Goal: Check status: Check status

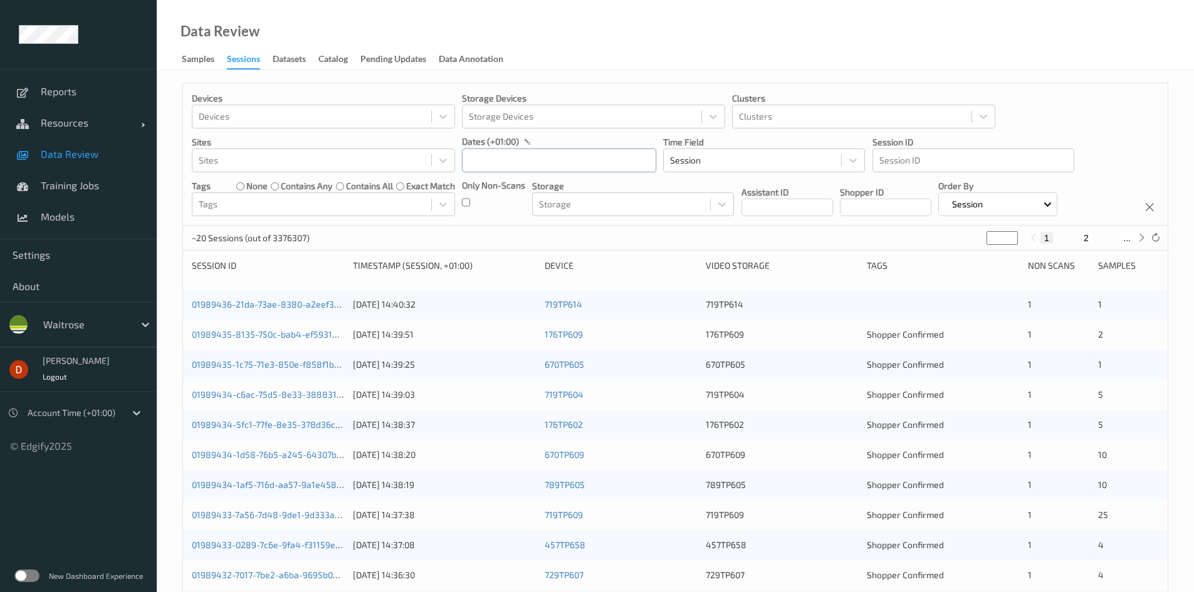
click at [512, 154] on input "text" at bounding box center [559, 161] width 194 height 24
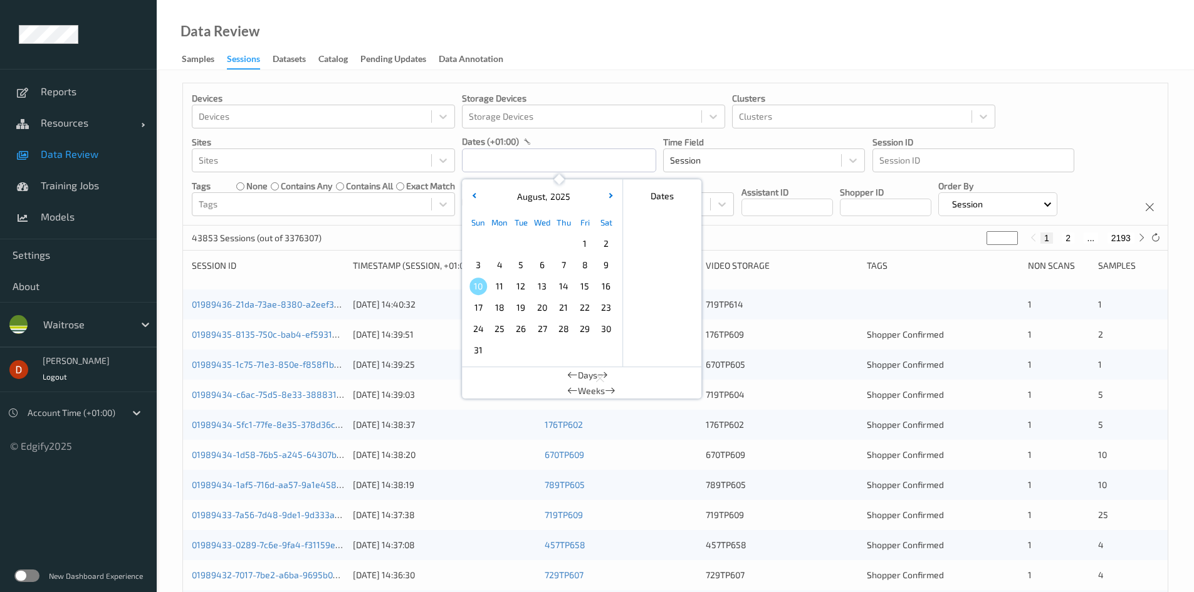
click at [483, 266] on span "3" at bounding box center [479, 265] width 18 height 18
type input "[DATE] 00:00 -> [DATE] 23:59"
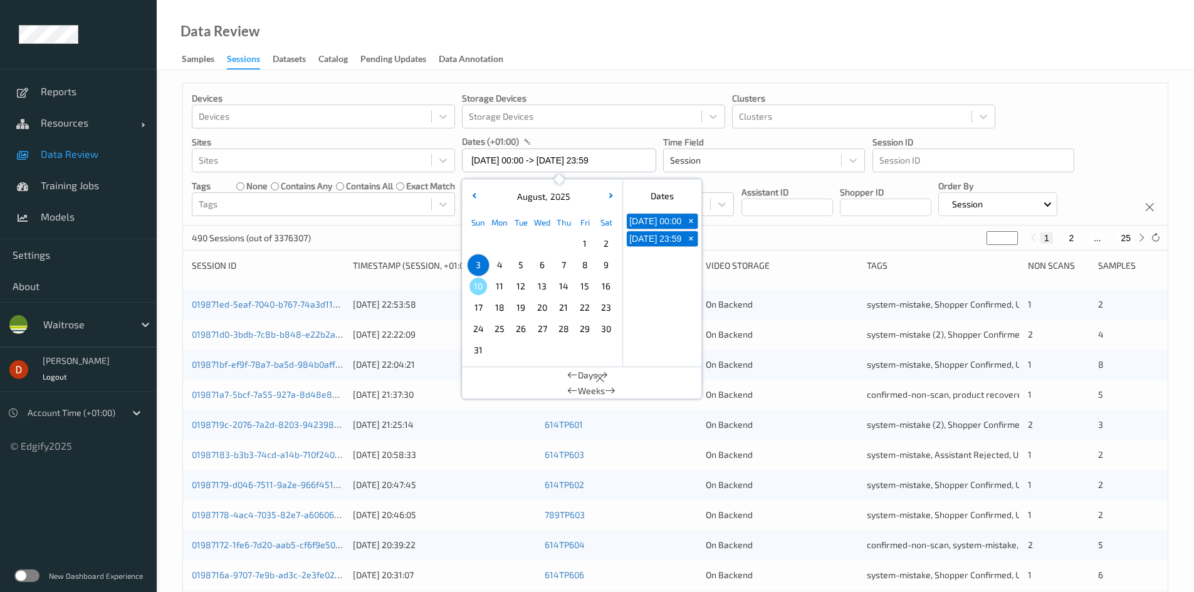
click at [804, 245] on div "490 Sessions (out of 3376307) * 1 2 ... 25" at bounding box center [675, 238] width 985 height 25
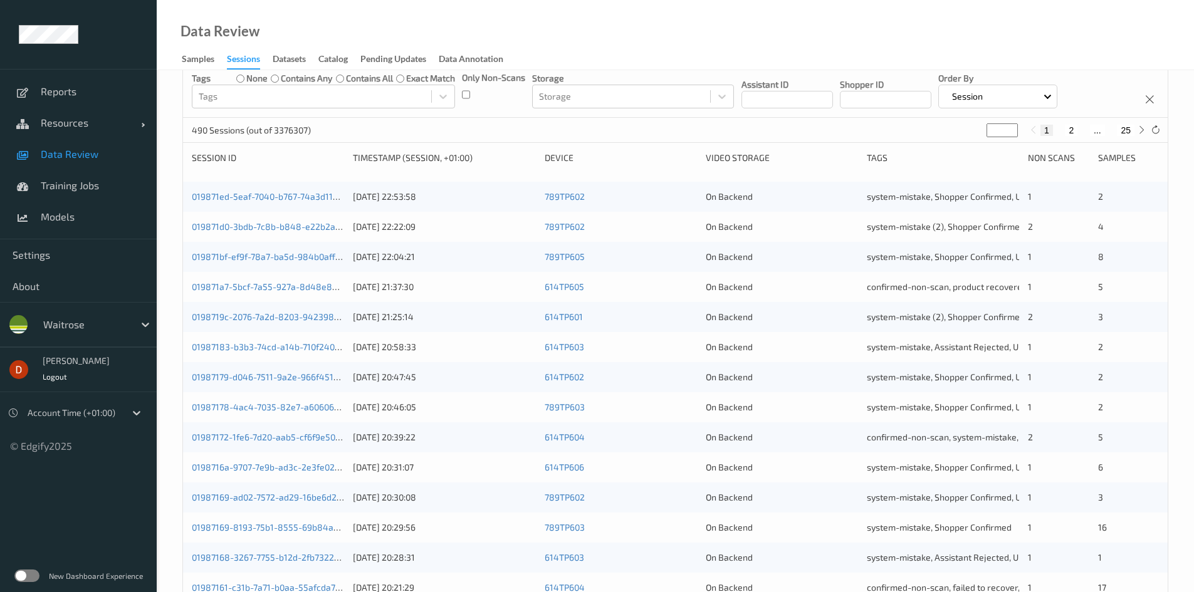
scroll to position [100, 0]
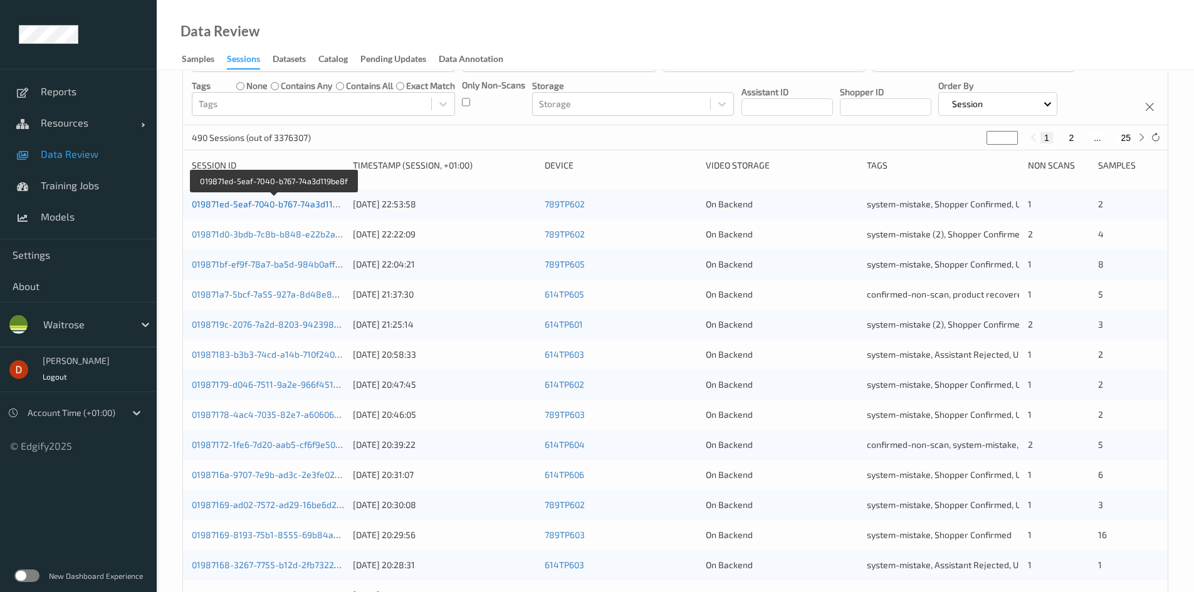
click at [253, 201] on link "019871ed-5eaf-7040-b767-74a3d119be8f" at bounding box center [274, 204] width 165 height 11
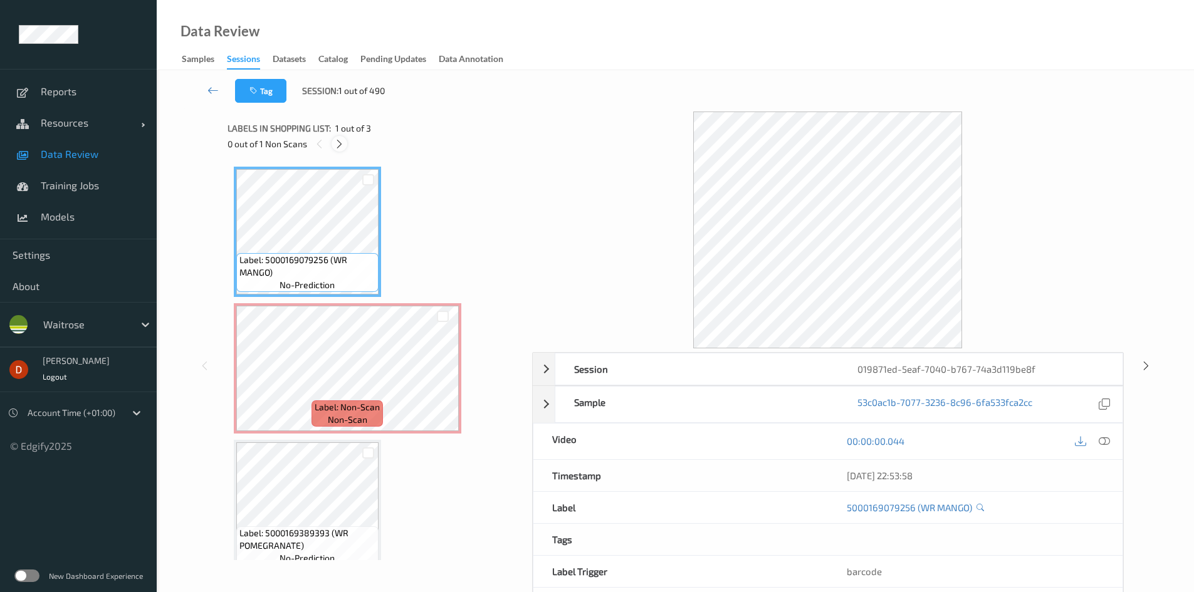
click at [339, 140] on icon at bounding box center [339, 144] width 11 height 11
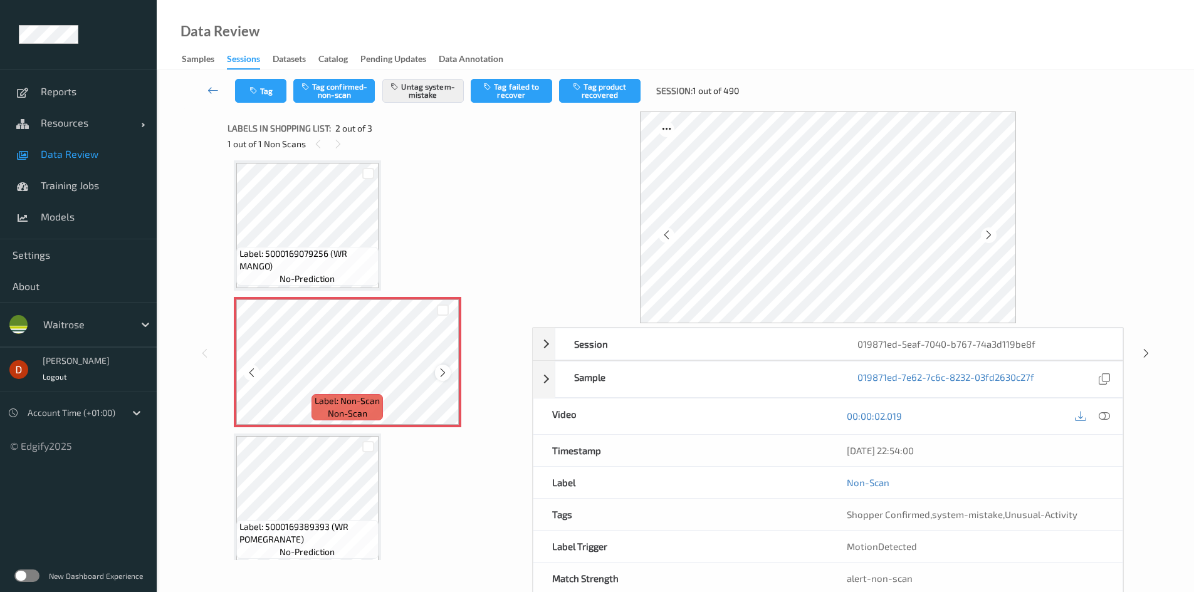
click at [448, 371] on div at bounding box center [443, 373] width 16 height 16
click at [344, 268] on span "Label: 5000169079256 (WR MANGO)" at bounding box center [308, 260] width 136 height 25
click at [1109, 418] on icon at bounding box center [1104, 416] width 11 height 11
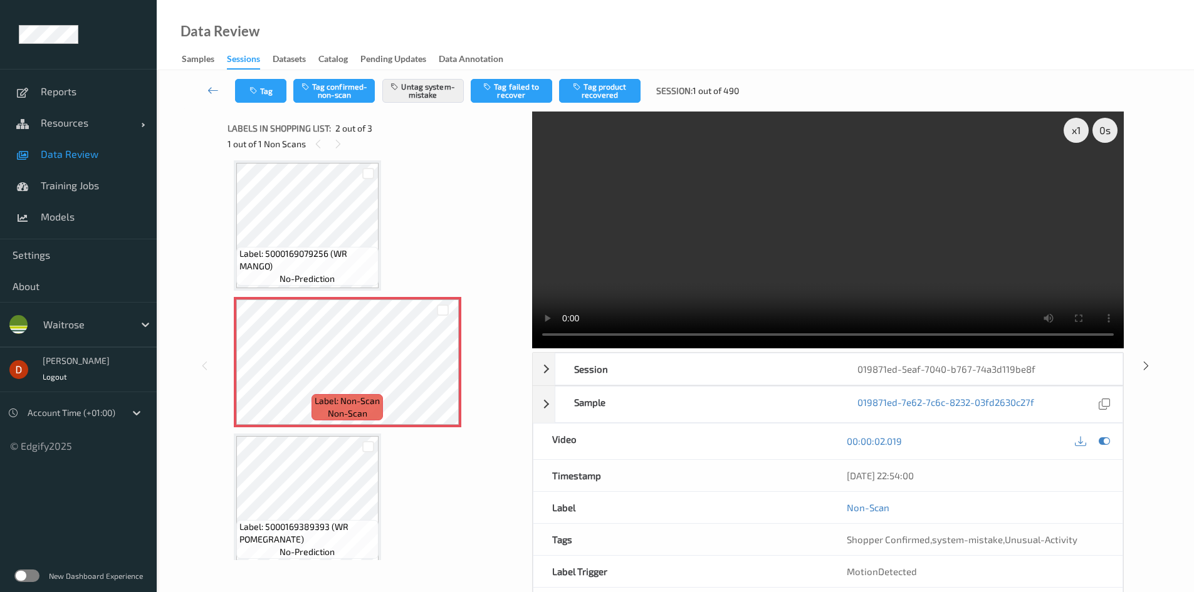
click at [436, 239] on div "Label: 5000169079256 (WR MANGO) no-prediction Label: Non-Scan non-scan Label: N…" at bounding box center [375, 363] width 283 height 404
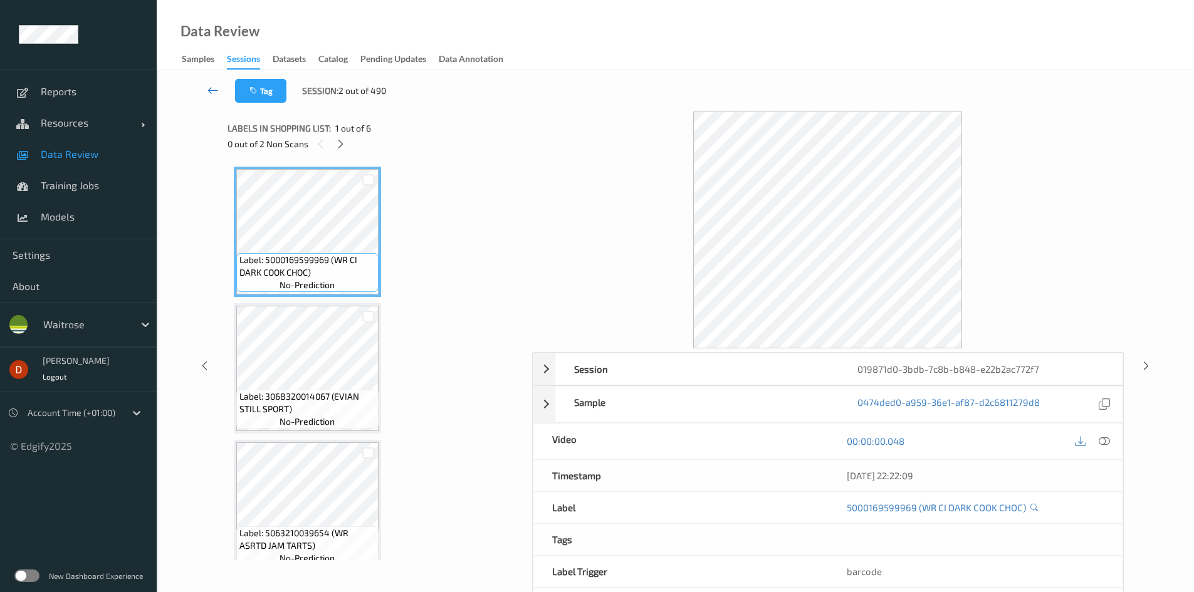
click at [215, 93] on icon at bounding box center [213, 90] width 11 height 13
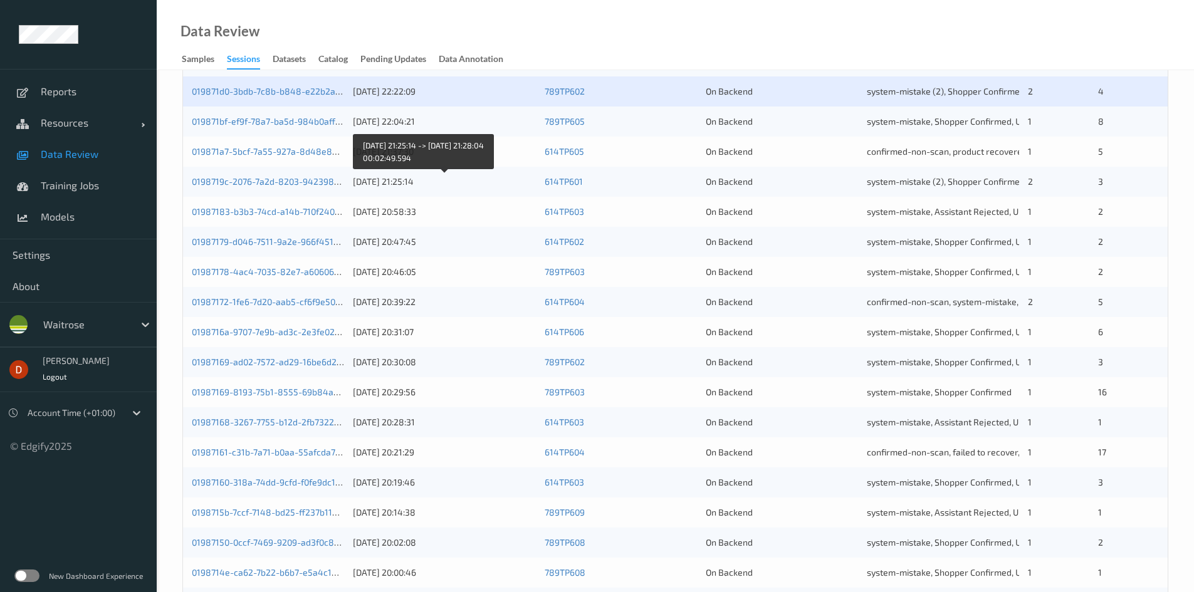
scroll to position [351, 0]
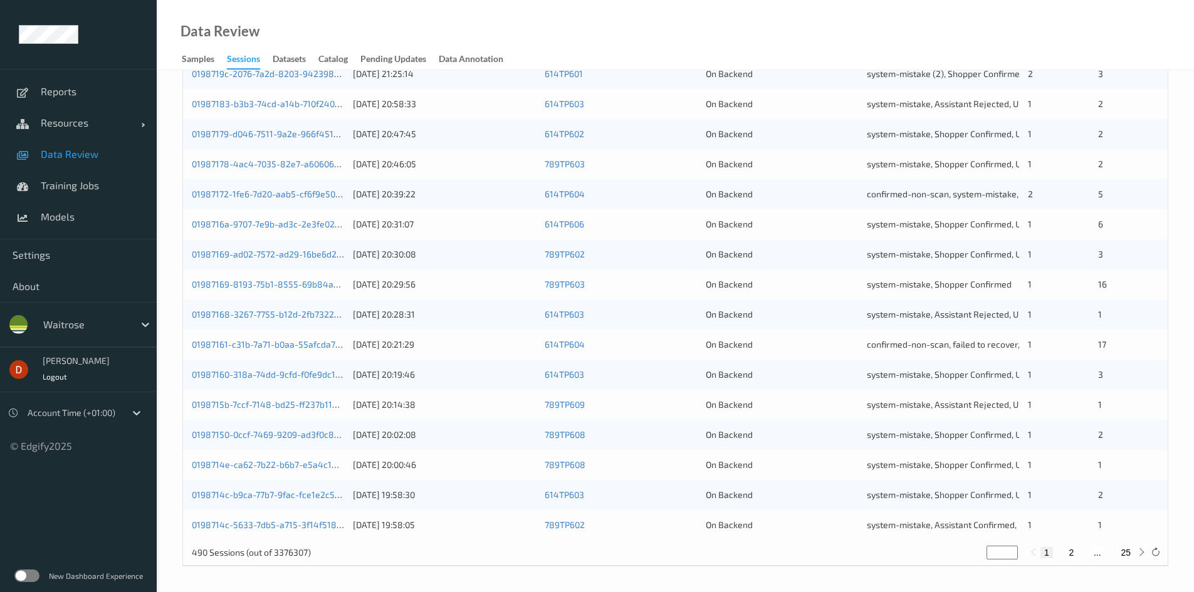
click at [1072, 557] on button "2" at bounding box center [1071, 552] width 13 height 11
type input "*"
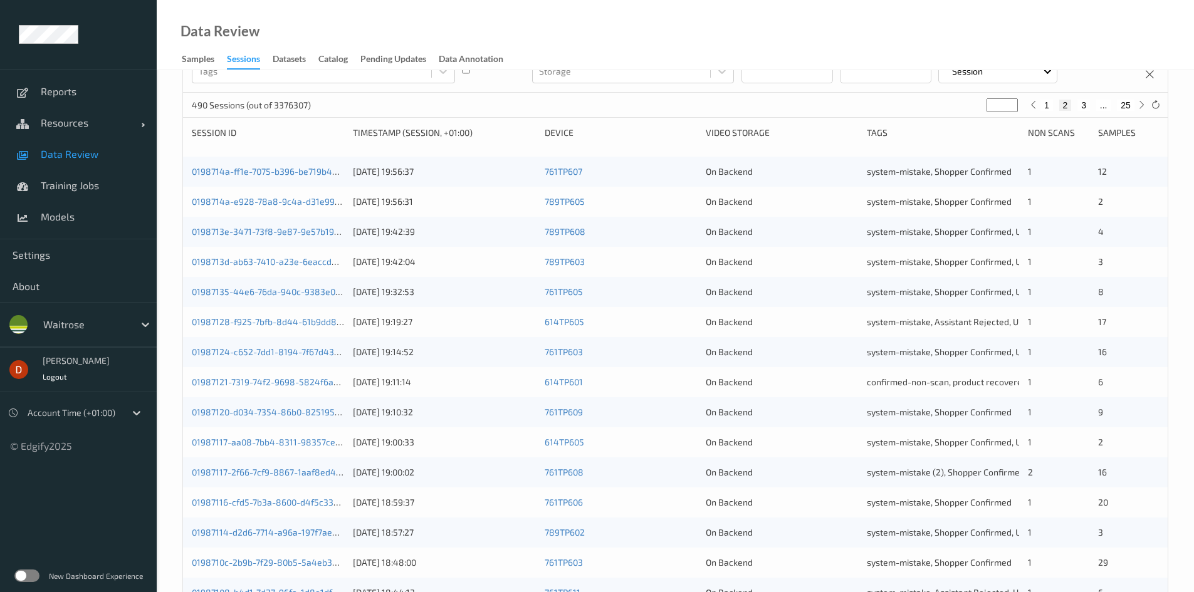
scroll to position [188, 0]
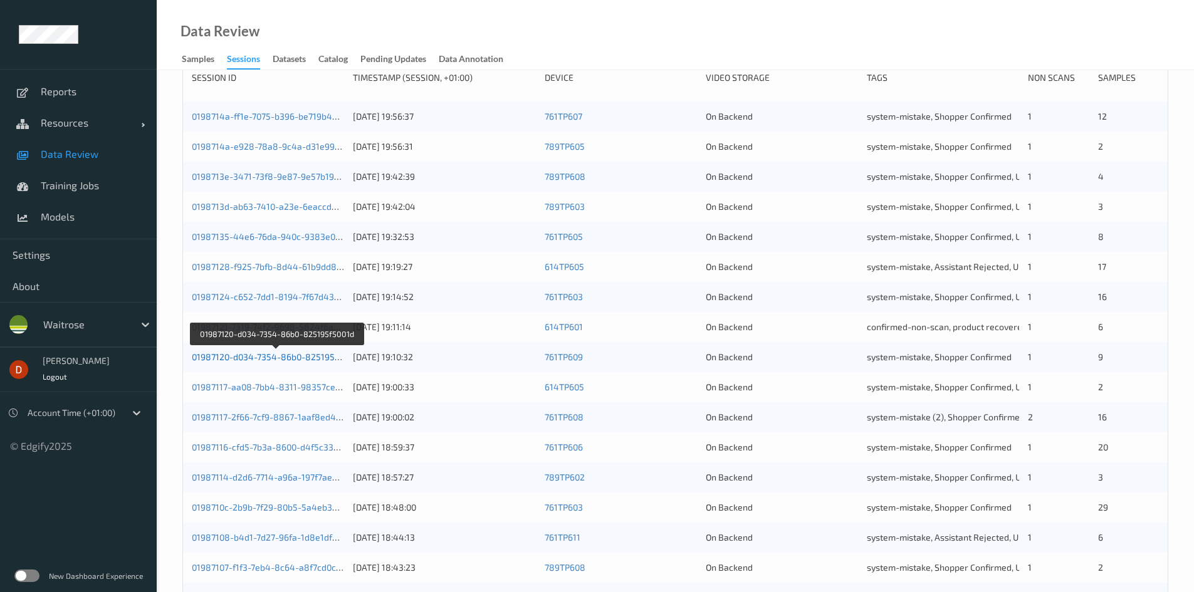
click at [288, 354] on link "01987120-d034-7354-86b0-825195f5001d" at bounding box center [277, 357] width 170 height 11
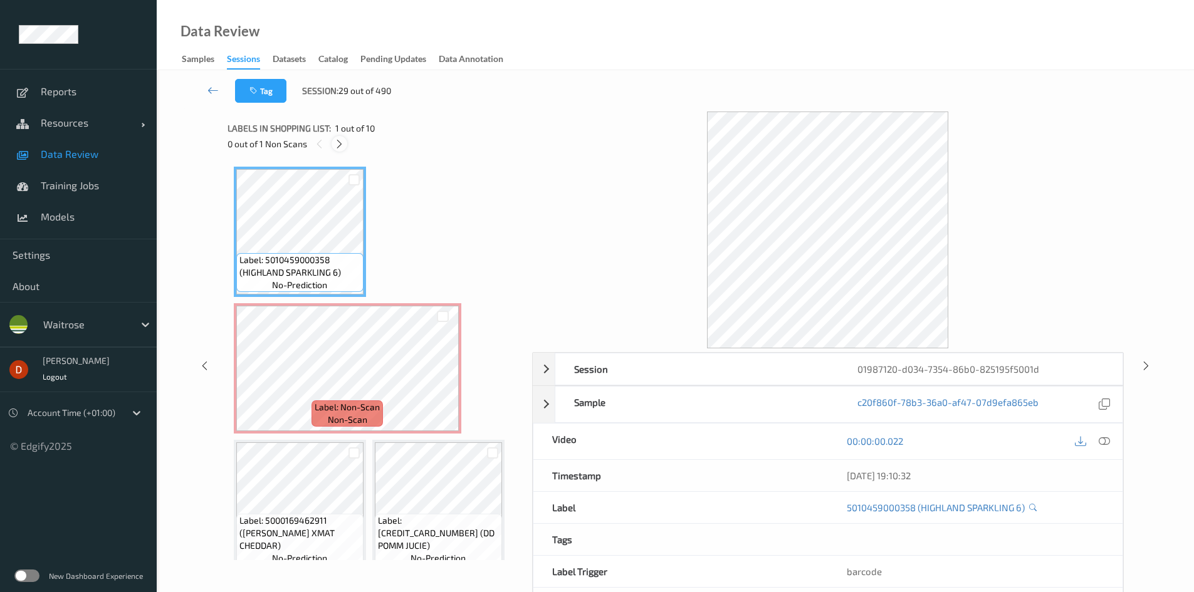
click at [337, 149] on icon at bounding box center [339, 144] width 11 height 11
